Goal: Task Accomplishment & Management: Manage account settings

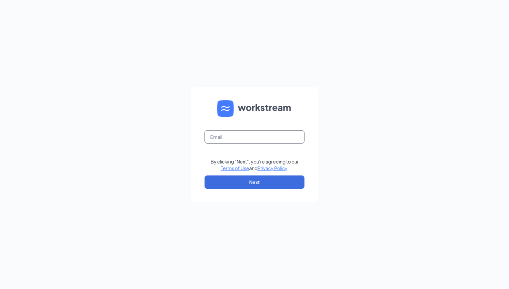
click at [242, 141] on input "text" at bounding box center [255, 136] width 100 height 13
type input "brandon.thomas@mmcustard.com"
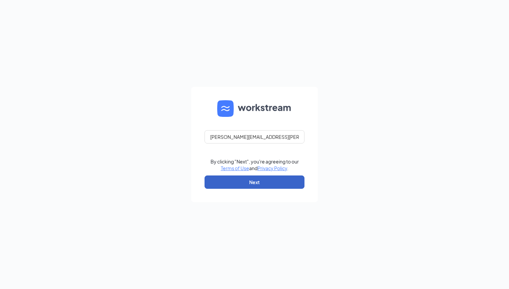
click at [254, 181] on button "Next" at bounding box center [255, 182] width 100 height 13
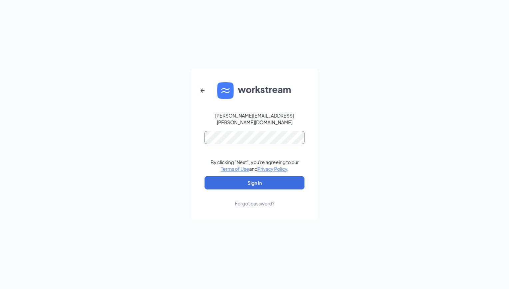
click at [205, 176] on button "Sign In" at bounding box center [255, 182] width 100 height 13
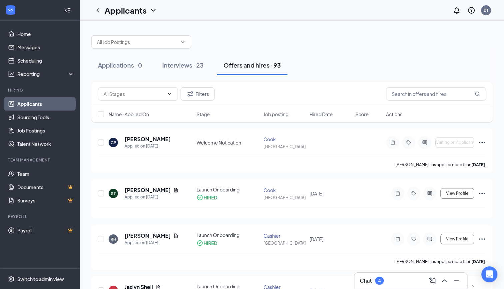
click at [485, 144] on icon "Ellipses" at bounding box center [482, 143] width 8 height 8
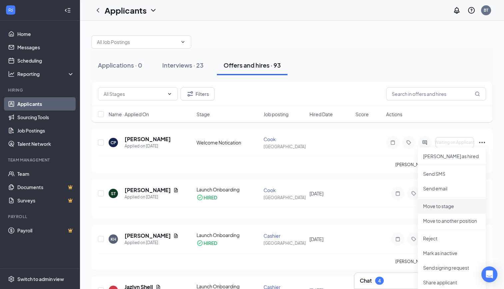
click at [441, 205] on p "Move to stage" at bounding box center [451, 206] width 57 height 7
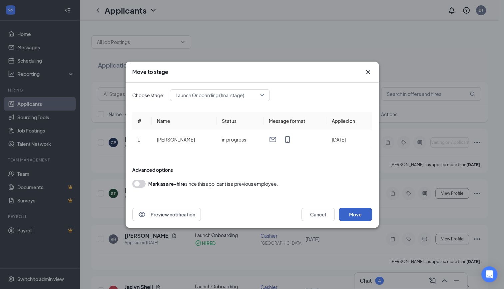
click at [362, 214] on button "Move" at bounding box center [355, 214] width 33 height 13
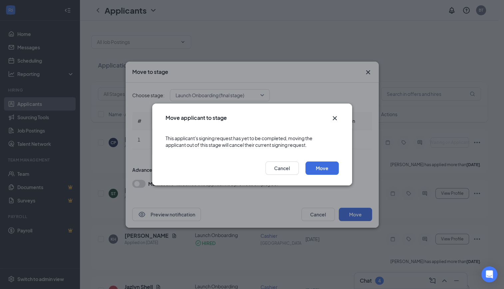
click at [335, 116] on icon "Cross" at bounding box center [335, 118] width 8 height 8
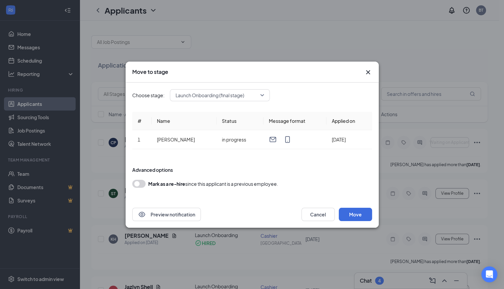
click at [370, 72] on icon "Cross" at bounding box center [368, 72] width 8 height 8
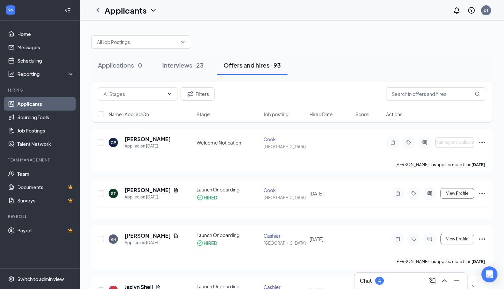
click at [204, 64] on div "Interviews · 23" at bounding box center [182, 65] width 41 height 8
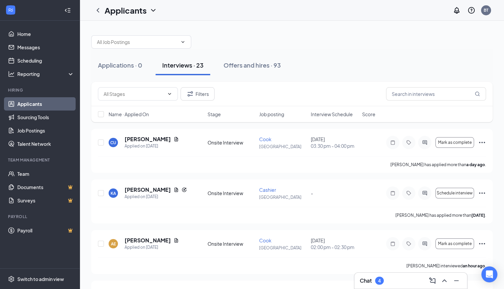
click at [135, 67] on div "Applications · 0" at bounding box center [120, 65] width 44 height 8
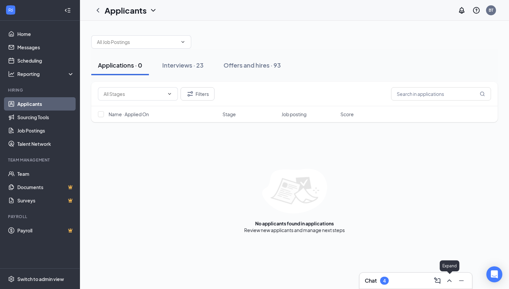
click at [452, 279] on icon "ChevronUp" at bounding box center [450, 281] width 8 height 8
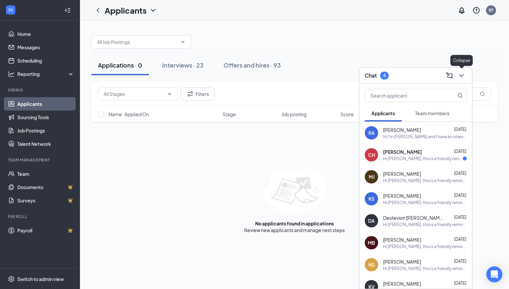
click at [463, 77] on icon "ChevronDown" at bounding box center [462, 76] width 8 height 8
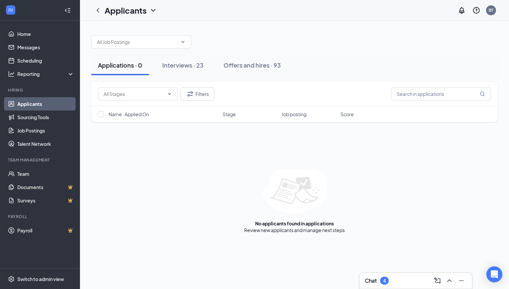
click at [181, 66] on div "Interviews · 23" at bounding box center [182, 65] width 41 height 8
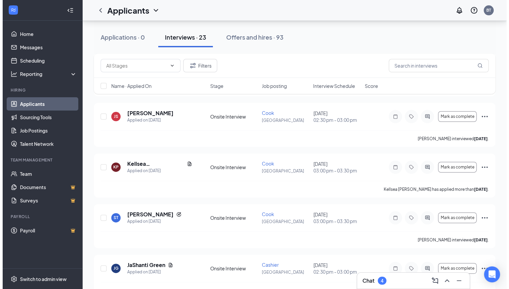
scroll to position [167, 0]
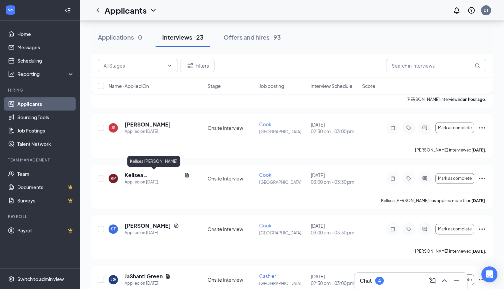
click at [138, 178] on h5 "Kellsea [PERSON_NAME]" at bounding box center [153, 175] width 57 height 7
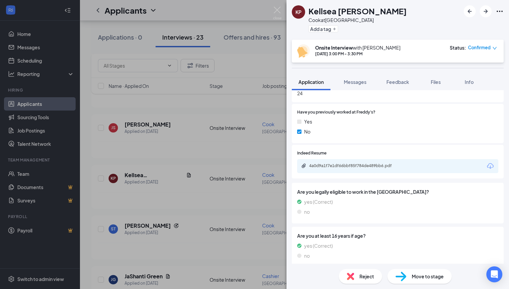
scroll to position [248, 0]
click at [380, 164] on div "4a0d9a1f7e1df66bbf85f784de489bb6.pdf" at bounding box center [355, 165] width 93 height 5
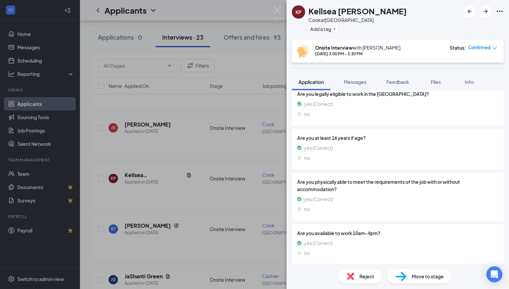
click at [429, 274] on span "Move to stage" at bounding box center [428, 276] width 32 height 7
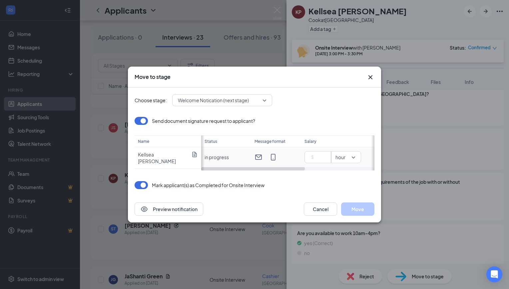
click at [317, 158] on input at bounding box center [319, 157] width 23 height 10
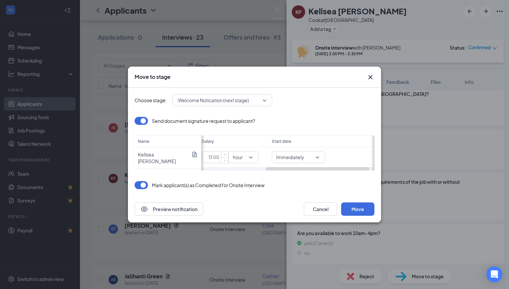
scroll to position [0, 117]
drag, startPoint x: 270, startPoint y: 170, endPoint x: 325, endPoint y: 174, distance: 55.5
click at [341, 177] on div "Choose stage: Welcome Notication (next stage) Send document signature request t…" at bounding box center [255, 142] width 240 height 108
click at [302, 156] on span "Immediately" at bounding box center [284, 157] width 45 height 7
type input "13"
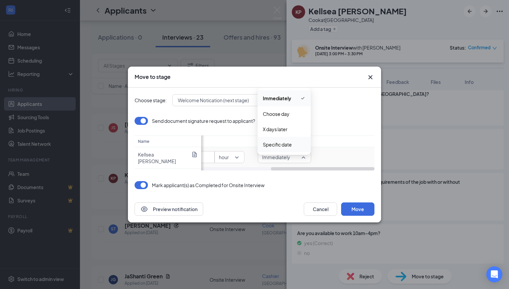
click at [284, 149] on div "Specific date" at bounding box center [284, 144] width 53 height 15
click at [363, 156] on div "[DATE]" at bounding box center [341, 157] width 45 height 7
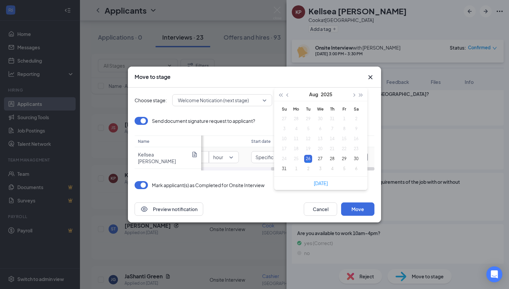
click at [333, 168] on div "4" at bounding box center [332, 169] width 8 height 8
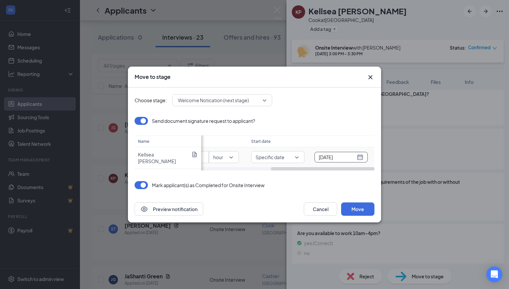
click at [362, 157] on div "[DATE]" at bounding box center [341, 157] width 45 height 7
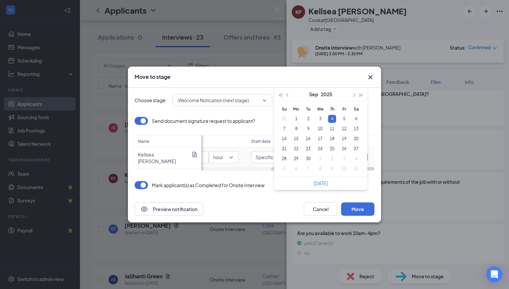
click at [287, 95] on span "button" at bounding box center [288, 95] width 3 height 3
type input "[DATE]"
click at [332, 162] on div "28" at bounding box center [332, 159] width 8 height 8
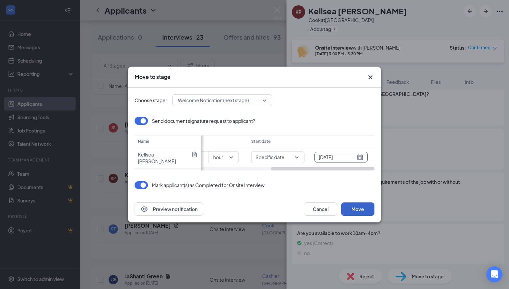
click at [360, 211] on button "Move" at bounding box center [357, 209] width 33 height 13
